Goal: Information Seeking & Learning: Learn about a topic

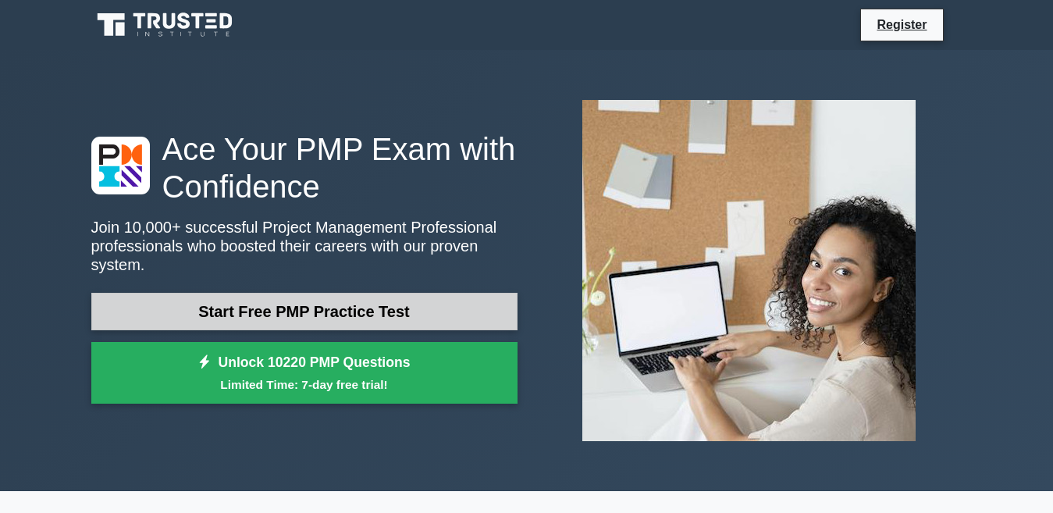
click at [392, 305] on link "Start Free PMP Practice Test" at bounding box center [304, 311] width 426 height 37
